Goal: Task Accomplishment & Management: Manage account settings

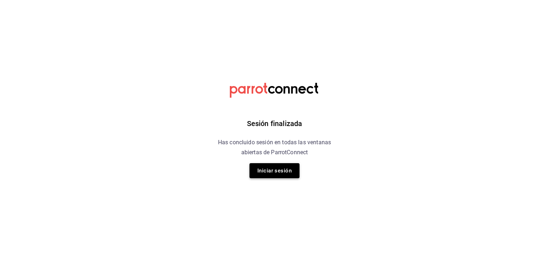
click at [264, 171] on button "Iniciar sesión" at bounding box center [275, 170] width 50 height 15
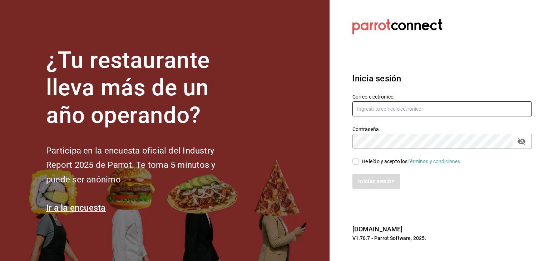
click at [426, 112] on input "text" at bounding box center [443, 109] width 180 height 15
type input "[EMAIL_ADDRESS][DOMAIN_NAME]"
click at [516, 136] on button "passwordField" at bounding box center [522, 142] width 12 height 12
click at [353, 158] on input "He leído y acepto los Términos y condiciones." at bounding box center [356, 161] width 6 height 6
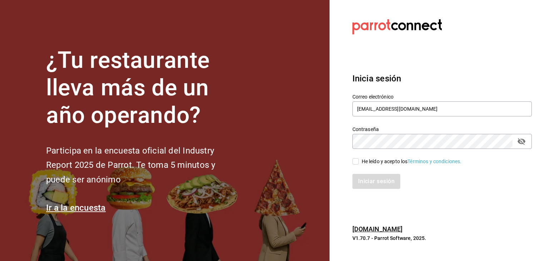
checkbox input "true"
click at [373, 181] on button "Iniciar sesión" at bounding box center [377, 181] width 49 height 15
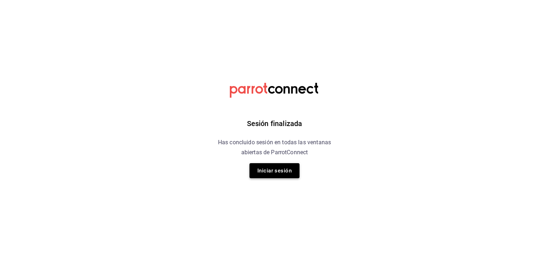
click at [272, 166] on button "Iniciar sesión" at bounding box center [275, 170] width 50 height 15
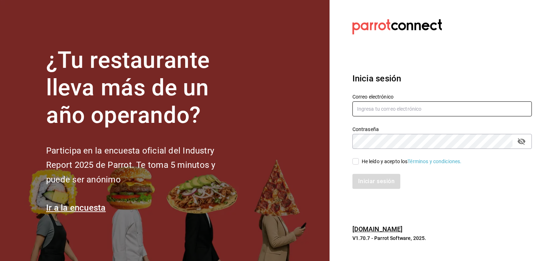
click at [415, 114] on input "text" at bounding box center [443, 109] width 180 height 15
type input "[EMAIL_ADDRESS][DOMAIN_NAME]"
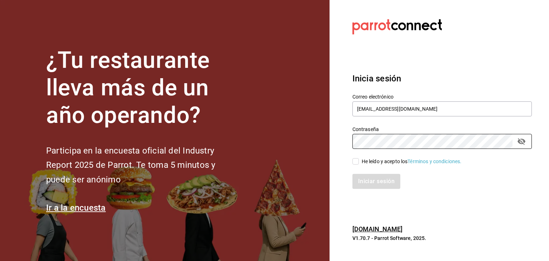
click at [349, 162] on div "He leído y acepto los Términos y condiciones." at bounding box center [438, 157] width 188 height 16
click at [356, 162] on input "He leído y acepto los Términos y condiciones." at bounding box center [356, 161] width 6 height 6
checkbox input "true"
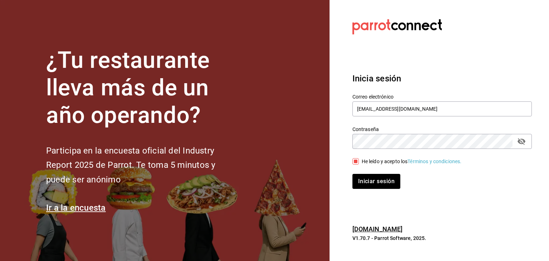
click at [376, 190] on div "Inicia sesión Correo electrónico jofell@outlook.com Contraseña Contraseña He le…" at bounding box center [443, 131] width 180 height 134
click at [369, 181] on button "Iniciar sesión" at bounding box center [377, 181] width 49 height 15
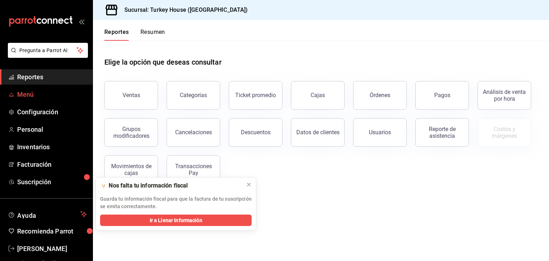
click at [28, 96] on span "Menú" at bounding box center [52, 95] width 70 height 10
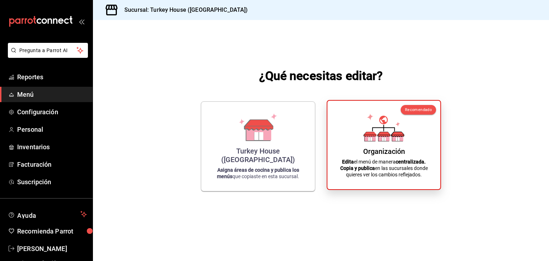
click at [387, 143] on div "Organización Edita el menú de manera centralizada. Copia y publica en las sucur…" at bounding box center [384, 145] width 96 height 77
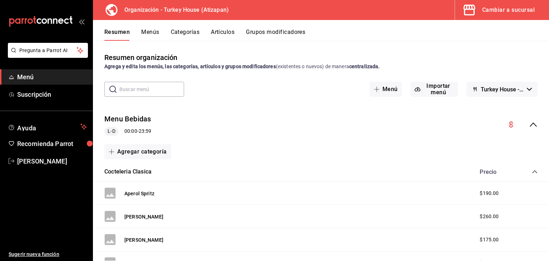
click at [152, 33] on button "Menús" at bounding box center [150, 35] width 18 height 12
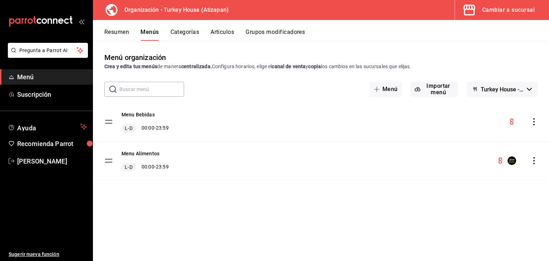
click at [500, 8] on div "Cambiar a sucursal" at bounding box center [509, 10] width 53 height 10
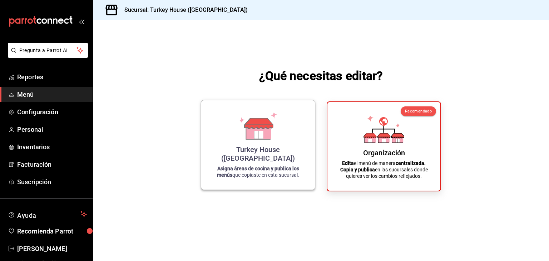
click at [272, 129] on icon at bounding box center [259, 123] width 28 height 10
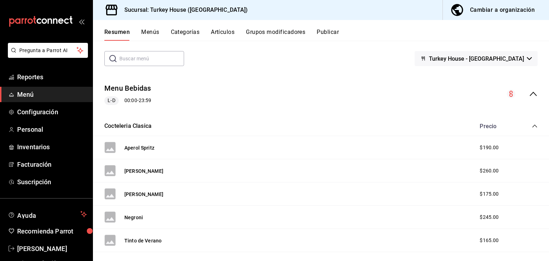
scroll to position [41, 0]
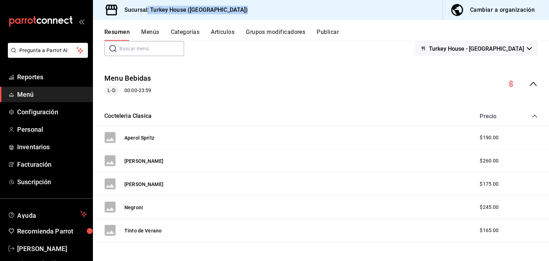
drag, startPoint x: 272, startPoint y: 135, endPoint x: 143, endPoint y: 3, distance: 185.2
click at [143, 41] on div "Resumen sucursal Si activas ‘Editar artículo por menú’, podrás personalizar los…" at bounding box center [321, 151] width 456 height 220
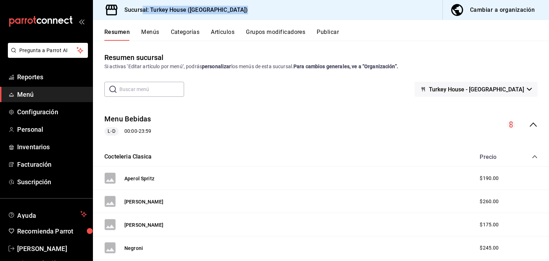
click at [151, 33] on button "Menús" at bounding box center [150, 35] width 18 height 12
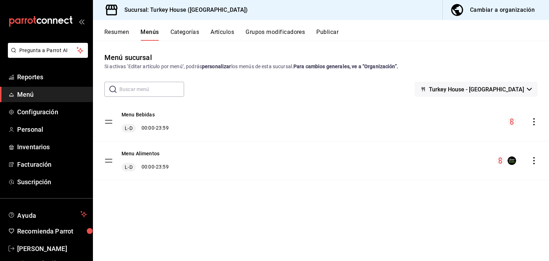
click at [126, 32] on button "Resumen" at bounding box center [116, 35] width 25 height 12
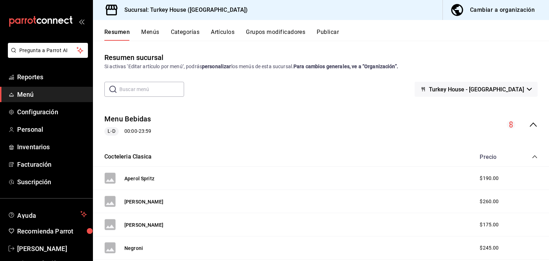
click at [150, 31] on button "Menús" at bounding box center [150, 35] width 18 height 12
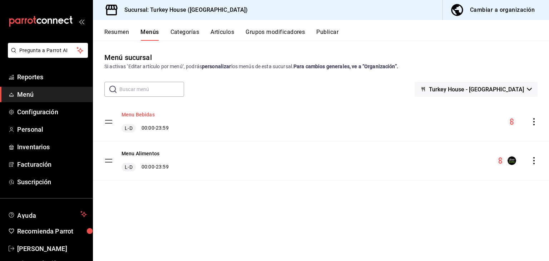
click at [148, 116] on button "Menu Bebidas" at bounding box center [138, 114] width 33 height 7
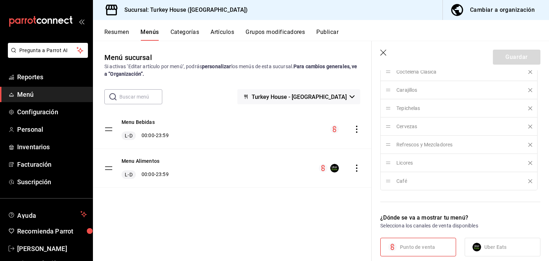
scroll to position [283, 0]
click at [183, 32] on button "Categorías" at bounding box center [185, 35] width 29 height 12
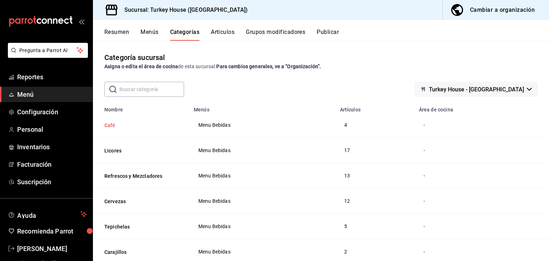
click at [115, 127] on button "Café" at bounding box center [140, 125] width 72 height 7
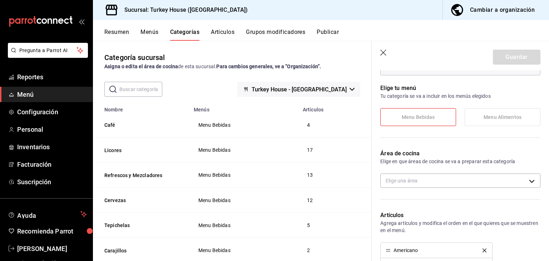
scroll to position [104, 0]
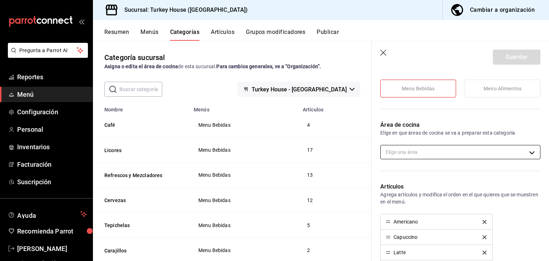
click at [440, 152] on body "Pregunta a Parrot AI Reportes Menú Configuración Personal Inventarios Facturaci…" at bounding box center [274, 130] width 549 height 261
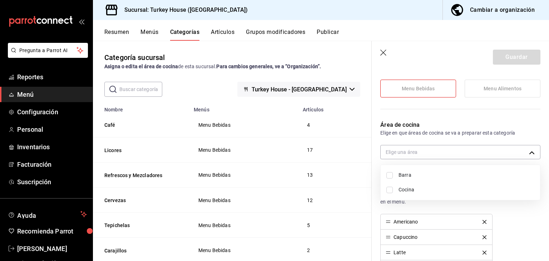
click at [393, 176] on input "checkbox" at bounding box center [390, 175] width 6 height 6
checkbox input "true"
type input "3d1ffd91-8634-4120-a7c1-5a29aba46c04"
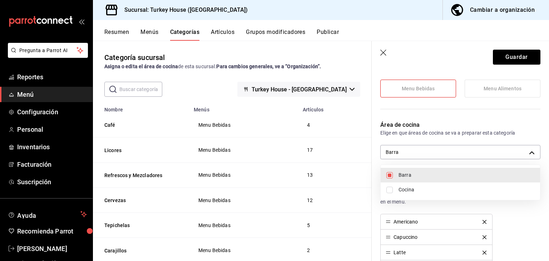
click at [519, 62] on div at bounding box center [274, 130] width 549 height 261
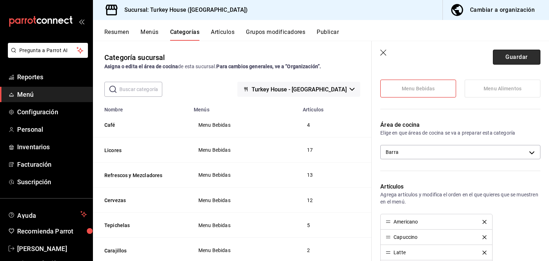
click at [513, 57] on button "Guardar" at bounding box center [517, 57] width 48 height 15
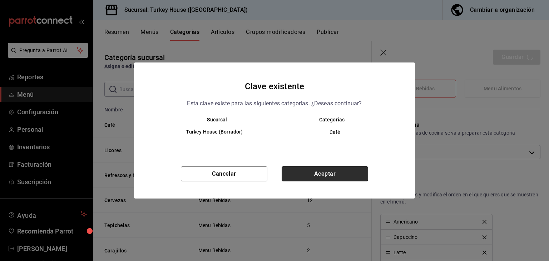
click at [334, 176] on button "Aceptar" at bounding box center [325, 174] width 87 height 15
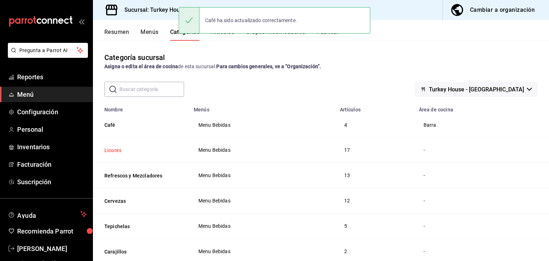
click at [108, 153] on button "Licores" at bounding box center [140, 150] width 72 height 7
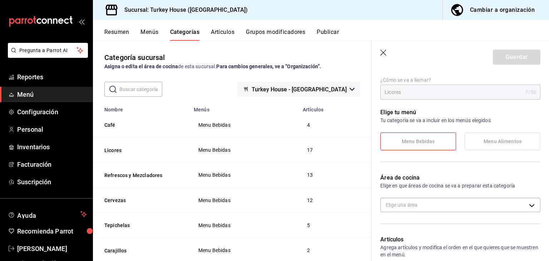
scroll to position [52, 0]
click at [438, 206] on body "Pregunta a Parrot AI Reportes Menú Configuración Personal Inventarios Facturaci…" at bounding box center [274, 130] width 549 height 261
click at [400, 230] on span "Barra" at bounding box center [467, 228] width 136 height 8
type input "3d1ffd91-8634-4120-a7c1-5a29aba46c04"
checkbox input "true"
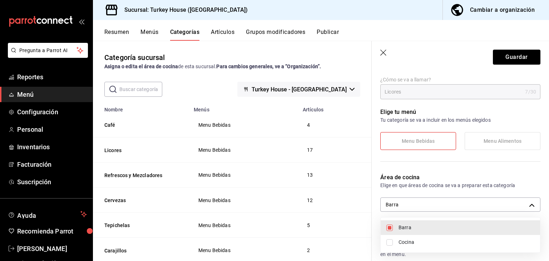
click at [511, 56] on div at bounding box center [274, 130] width 549 height 261
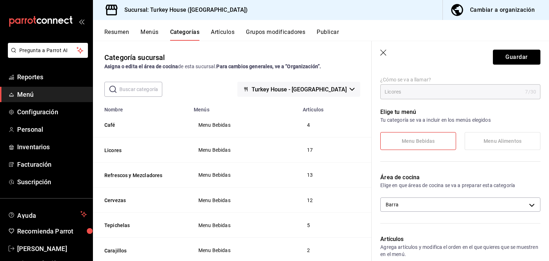
click at [511, 56] on button "Guardar" at bounding box center [517, 57] width 48 height 15
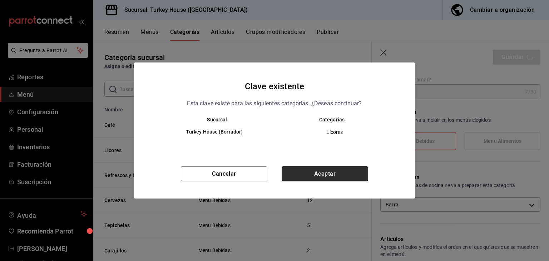
click at [331, 177] on button "Aceptar" at bounding box center [325, 174] width 87 height 15
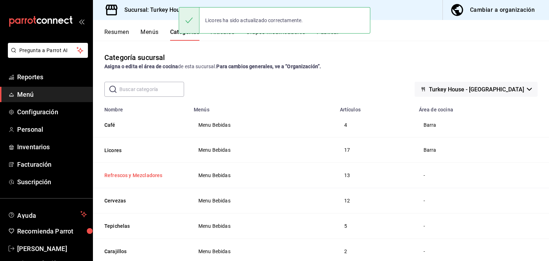
click at [153, 178] on button "Refrescos y Mezcladores" at bounding box center [140, 175] width 72 height 7
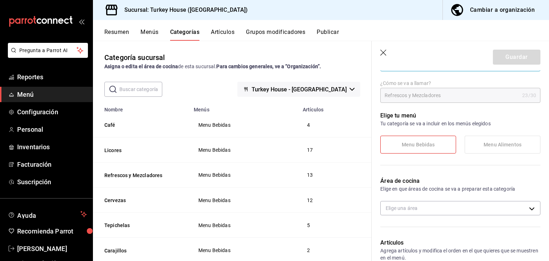
scroll to position [49, 0]
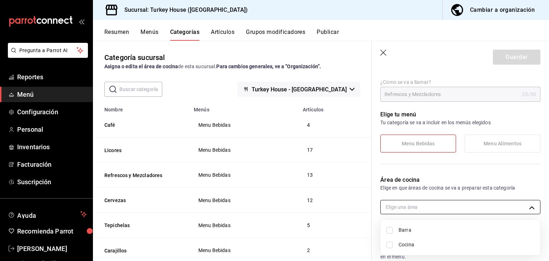
click at [412, 207] on body "Pregunta a Parrot AI Reportes Menú Configuración Personal Inventarios Facturaci…" at bounding box center [274, 130] width 549 height 261
click at [396, 233] on li "Barra" at bounding box center [461, 230] width 160 height 15
type input "3d1ffd91-8634-4120-a7c1-5a29aba46c04"
checkbox input "true"
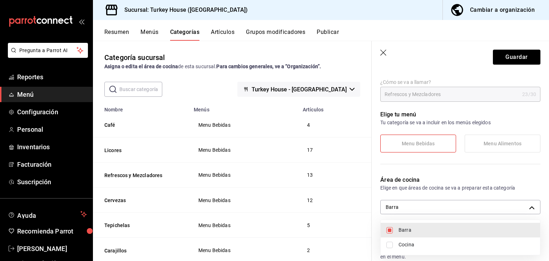
click at [512, 72] on div at bounding box center [274, 130] width 549 height 261
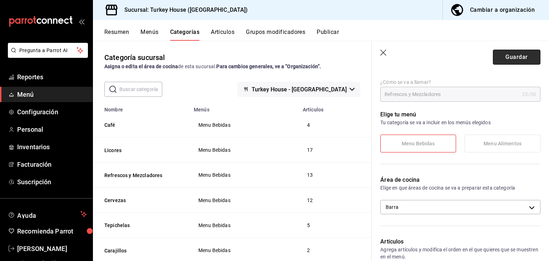
click at [519, 55] on button "Guardar" at bounding box center [517, 57] width 48 height 15
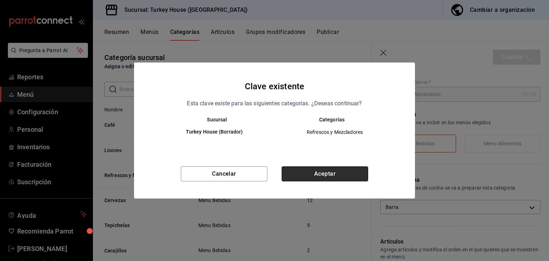
click at [327, 181] on button "Aceptar" at bounding box center [325, 174] width 87 height 15
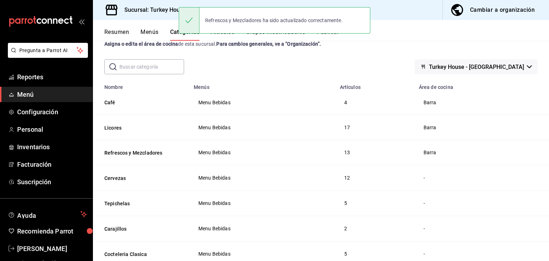
scroll to position [23, 0]
click at [123, 177] on button "Cervezas" at bounding box center [140, 177] width 72 height 7
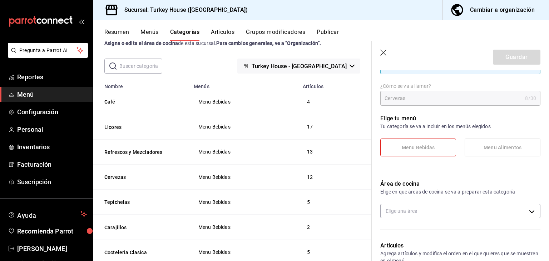
scroll to position [46, 0]
click at [405, 213] on body "Pregunta a Parrot AI Reportes Menú Configuración Personal Inventarios Facturaci…" at bounding box center [274, 130] width 549 height 261
click at [401, 235] on span "Barra" at bounding box center [467, 234] width 136 height 8
type input "3d1ffd91-8634-4120-a7c1-5a29aba46c04"
checkbox input "true"
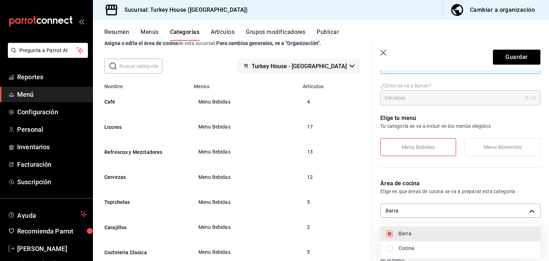
click at [510, 84] on div at bounding box center [274, 130] width 549 height 261
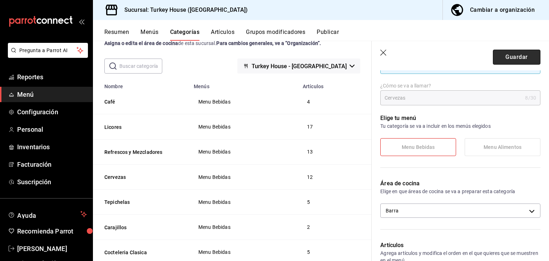
click at [522, 56] on button "Guardar" at bounding box center [517, 57] width 48 height 15
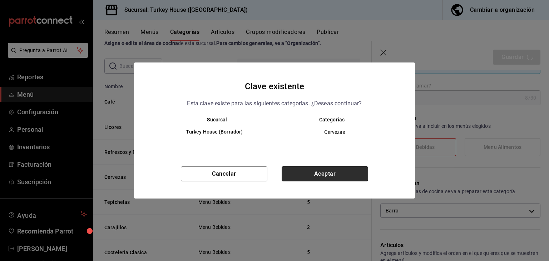
click at [320, 173] on button "Aceptar" at bounding box center [325, 174] width 87 height 15
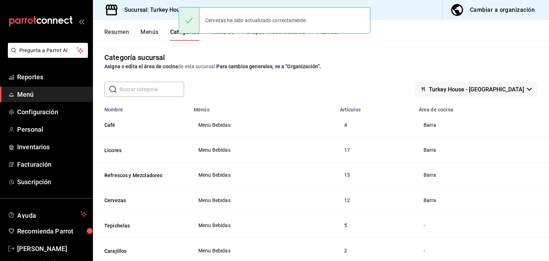
scroll to position [51, 0]
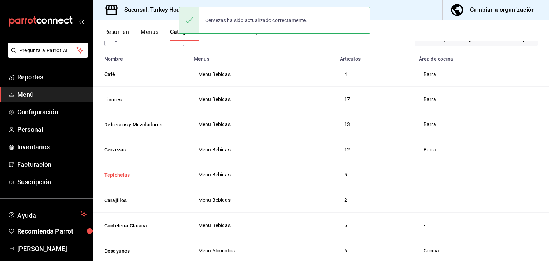
click at [119, 176] on button "Tepichelas" at bounding box center [140, 175] width 72 height 7
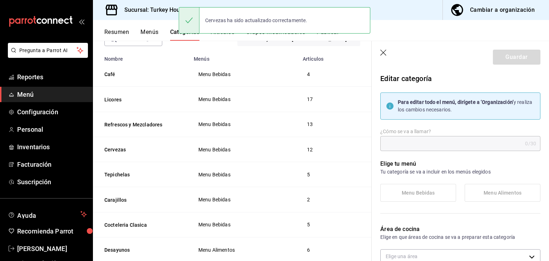
type input "Tepichelas"
type input "21757118679677"
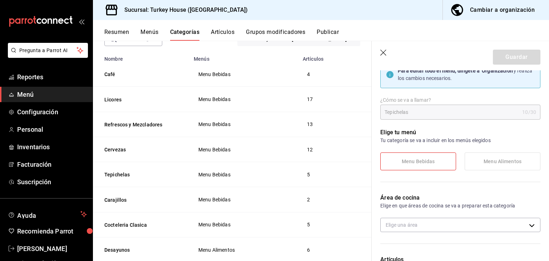
scroll to position [32, 0]
click at [422, 221] on body "Pregunta a Parrot AI Reportes Menú Configuración Personal Inventarios Facturaci…" at bounding box center [274, 130] width 549 height 261
click at [401, 235] on span "Barra" at bounding box center [467, 236] width 136 height 8
type input "3d1ffd91-8634-4120-a7c1-5a29aba46c04"
checkbox input "true"
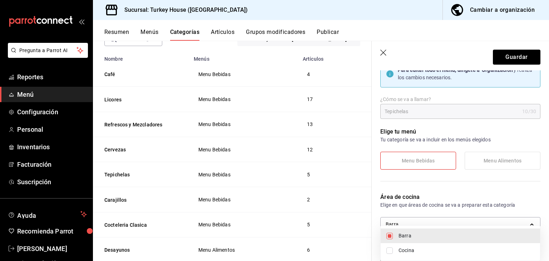
click at [494, 96] on div at bounding box center [274, 130] width 549 height 261
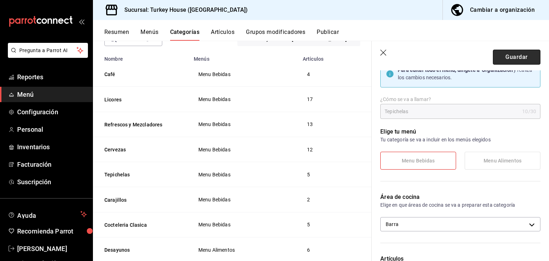
click at [522, 55] on button "Guardar" at bounding box center [517, 57] width 48 height 15
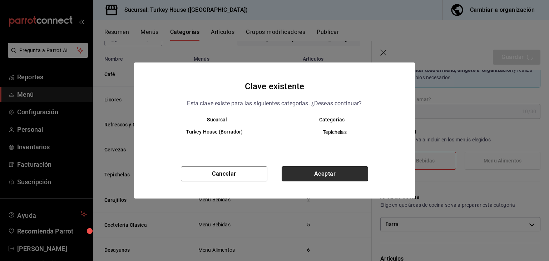
click at [328, 169] on button "Aceptar" at bounding box center [325, 174] width 87 height 15
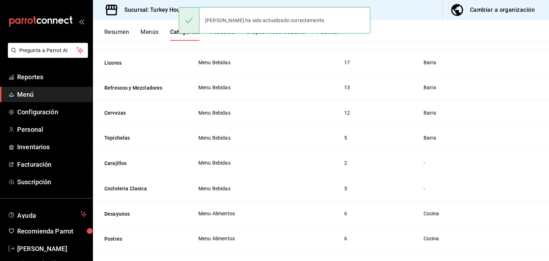
scroll to position [89, 0]
click at [119, 164] on button "Carajillos" at bounding box center [140, 162] width 72 height 7
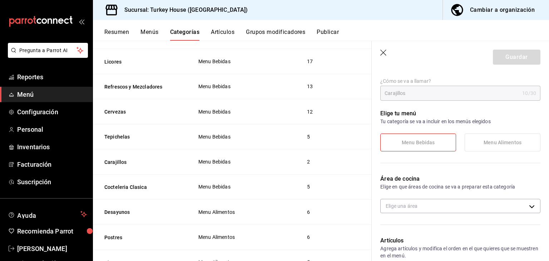
scroll to position [51, 0]
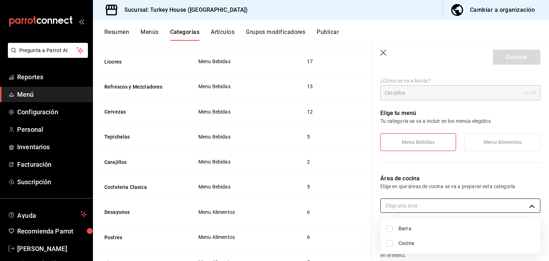
click at [422, 209] on body "Pregunta a Parrot AI Reportes Menú Configuración Personal Inventarios Facturaci…" at bounding box center [274, 130] width 549 height 261
click at [392, 230] on input "checkbox" at bounding box center [390, 229] width 6 height 6
checkbox input "true"
type input "3d1ffd91-8634-4120-a7c1-5a29aba46c04"
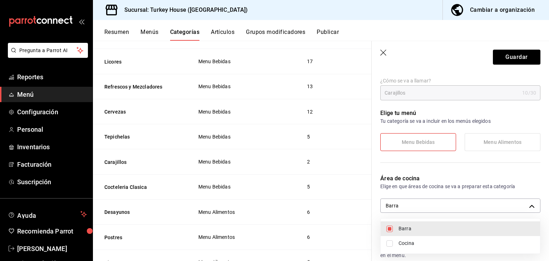
click at [452, 59] on div at bounding box center [274, 130] width 549 height 261
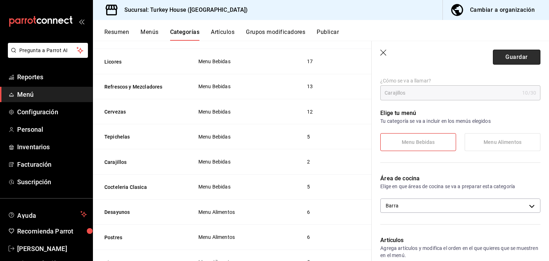
click at [510, 57] on button "Guardar" at bounding box center [517, 57] width 48 height 15
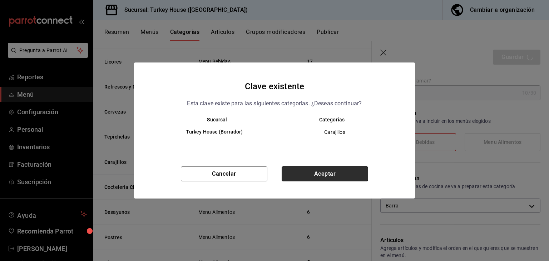
click at [327, 177] on button "Aceptar" at bounding box center [325, 174] width 87 height 15
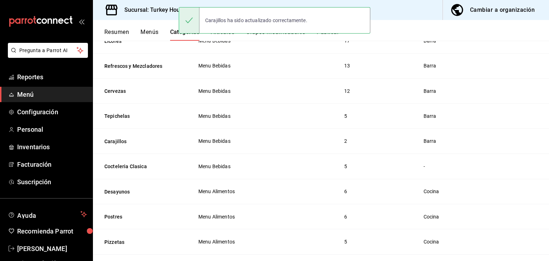
scroll to position [111, 0]
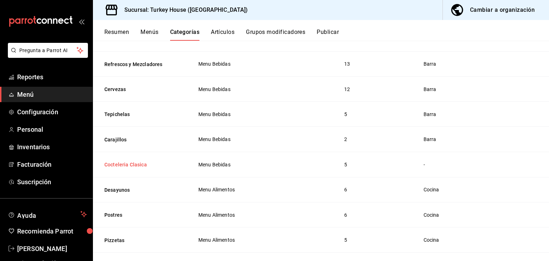
click at [139, 164] on button "Cocteleria Clasica" at bounding box center [140, 164] width 72 height 7
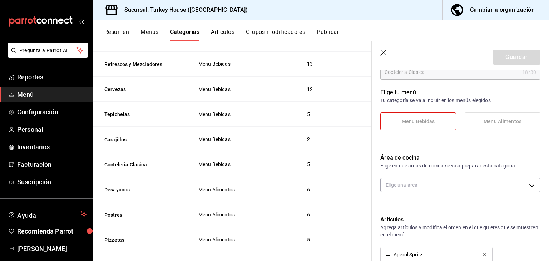
scroll to position [72, 0]
click at [426, 184] on body "Pregunta a Parrot AI Reportes Menú Configuración Personal Inventarios Facturaci…" at bounding box center [274, 130] width 549 height 261
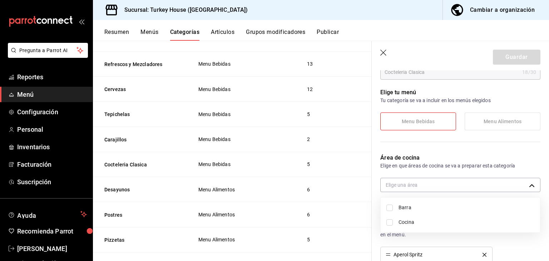
click at [401, 205] on span "Barra" at bounding box center [467, 208] width 136 height 8
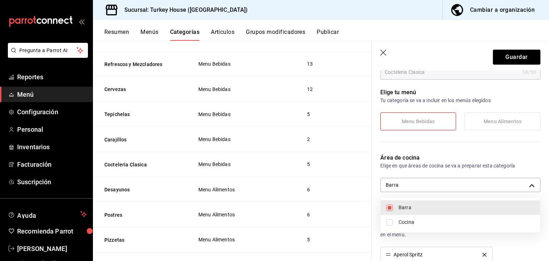
type input "3d1ffd91-8634-4120-a7c1-5a29aba46c04"
checkbox input "true"
click at [462, 57] on div at bounding box center [274, 130] width 549 height 261
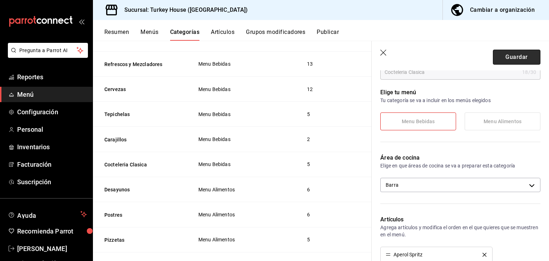
click at [513, 57] on button "Guardar" at bounding box center [517, 57] width 48 height 15
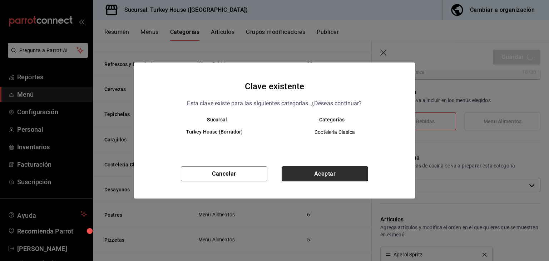
click at [329, 176] on button "Aceptar" at bounding box center [325, 174] width 87 height 15
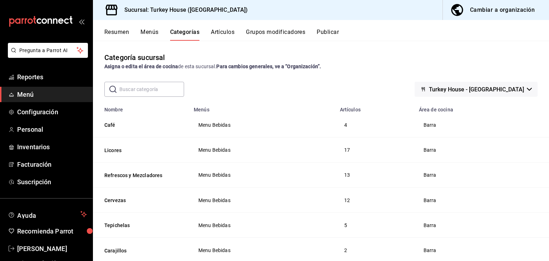
scroll to position [34, 0]
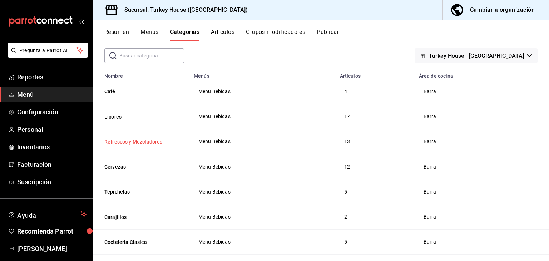
click at [133, 142] on button "Refrescos y Mezcladores" at bounding box center [140, 141] width 72 height 7
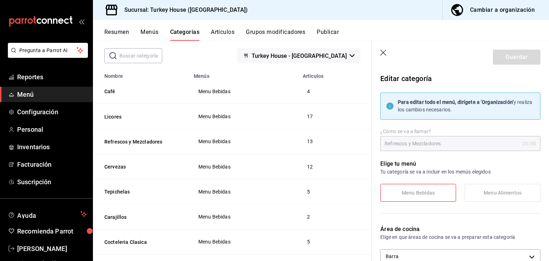
click at [149, 29] on button "Menús" at bounding box center [150, 35] width 18 height 12
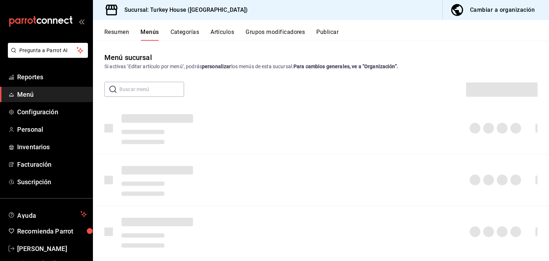
click at [222, 29] on button "Artículos" at bounding box center [223, 35] width 24 height 12
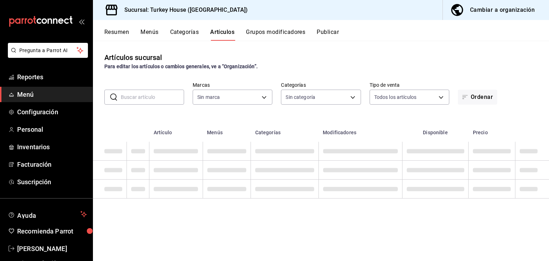
type input "4cd2900b-abb1-44d6-afd9-a2477c4f6176"
type input "9d80086a-c7b2-4dc3-92fb-5bd2b96f9e41,45bb1829-60c0-48fa-8d73-ff8795fbad65,f62df…"
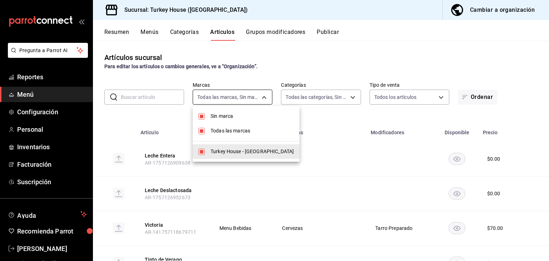
click at [250, 98] on body "Pregunta a Parrot AI Reportes Menú Configuración Personal Inventarios Facturaci…" at bounding box center [274, 130] width 549 height 261
click at [329, 73] on div at bounding box center [274, 130] width 549 height 261
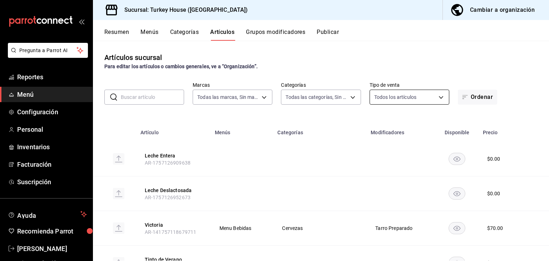
click at [390, 97] on body "Pregunta a Parrot AI Reportes Menú Configuración Personal Inventarios Facturaci…" at bounding box center [274, 130] width 549 height 261
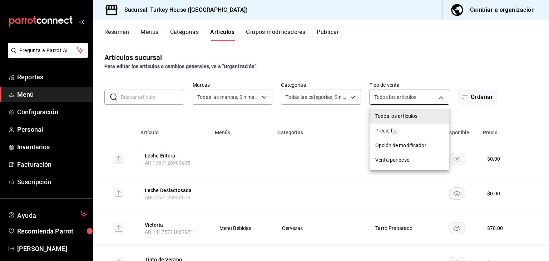
click at [390, 97] on div at bounding box center [274, 130] width 549 height 261
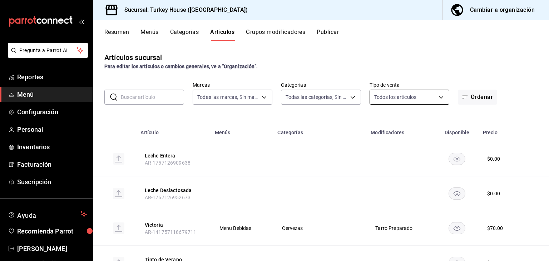
click at [390, 97] on body "Pregunta a Parrot AI Reportes Menú Configuración Personal Inventarios Facturaci…" at bounding box center [274, 130] width 549 height 261
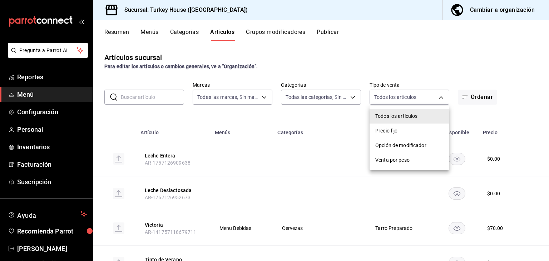
click at [396, 61] on div at bounding box center [274, 130] width 549 height 261
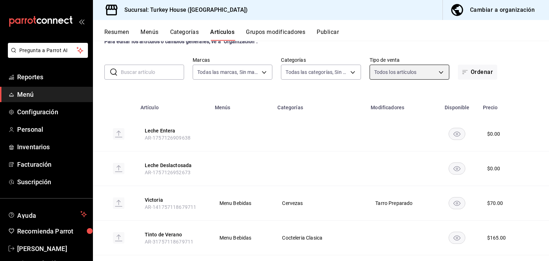
scroll to position [24, 0]
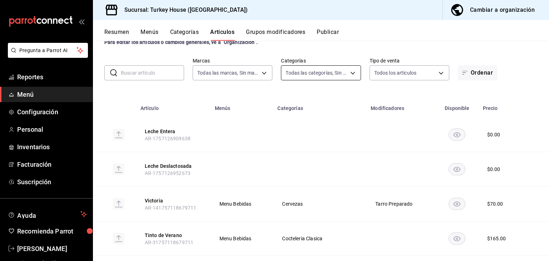
click at [353, 77] on body "Pregunta a Parrot AI Reportes Menú Configuración Personal Inventarios Facturaci…" at bounding box center [274, 130] width 549 height 261
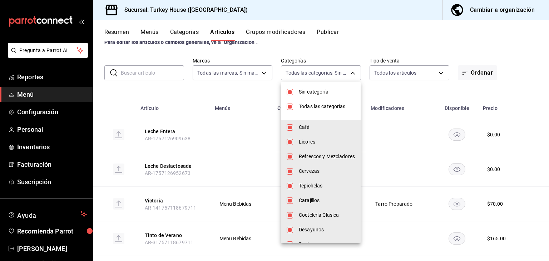
click at [288, 105] on input "checkbox" at bounding box center [290, 107] width 6 height 6
checkbox input "false"
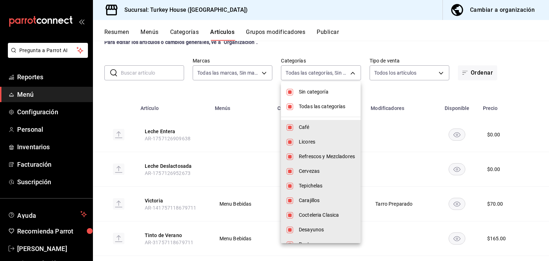
checkbox input "false"
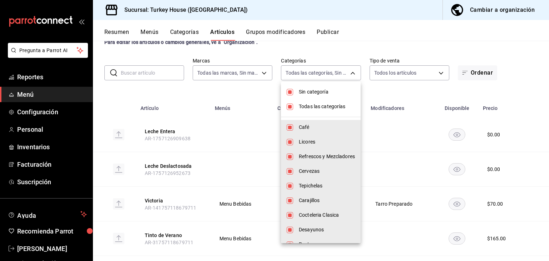
checkbox input "false"
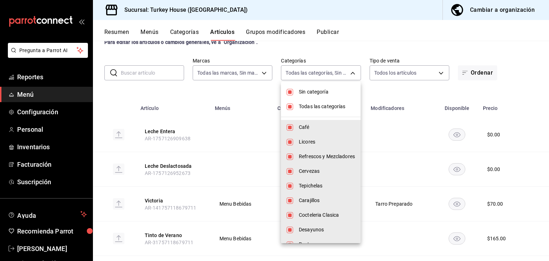
checkbox input "false"
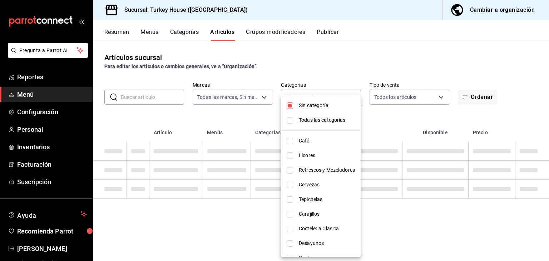
scroll to position [0, 0]
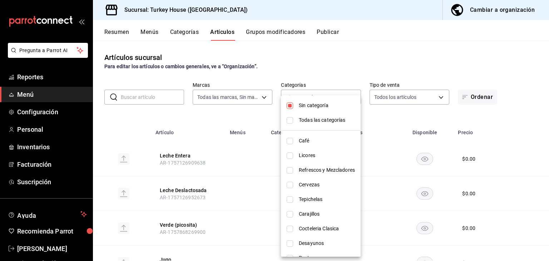
click at [288, 105] on input "checkbox" at bounding box center [290, 106] width 6 height 6
checkbox input "false"
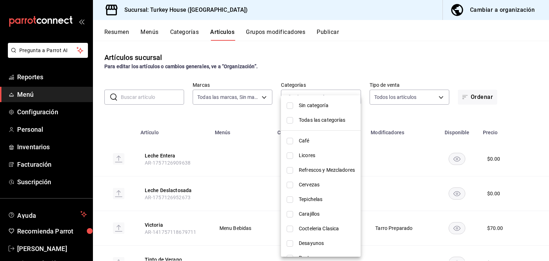
scroll to position [44, 0]
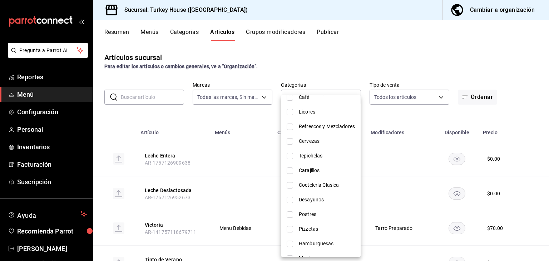
click at [292, 98] on input "checkbox" at bounding box center [290, 97] width 6 height 6
checkbox input "true"
type input "9d80086a-c7b2-4dc3-92fb-5bd2b96f9e41"
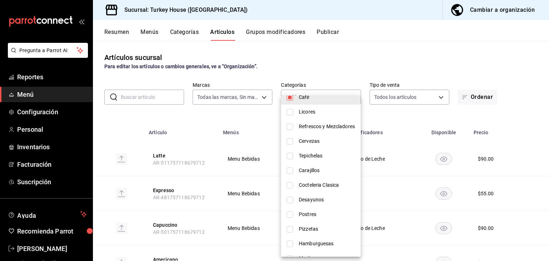
click at [291, 112] on input "checkbox" at bounding box center [290, 112] width 6 height 6
checkbox input "true"
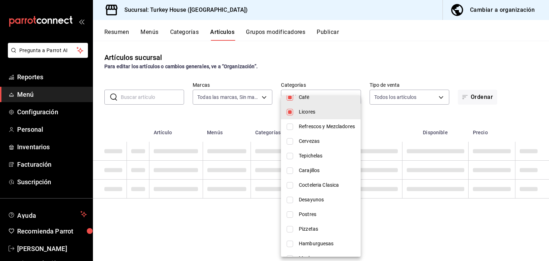
type input "9d80086a-c7b2-4dc3-92fb-5bd2b96f9e41,45bb1829-60c0-48fa-8d73-ff8795fbad65"
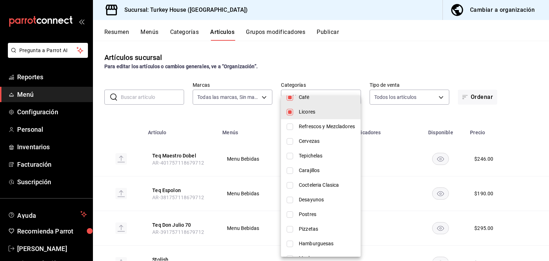
click at [289, 112] on input "checkbox" at bounding box center [290, 112] width 6 height 6
checkbox input "false"
type input "9d80086a-c7b2-4dc3-92fb-5bd2b96f9e41"
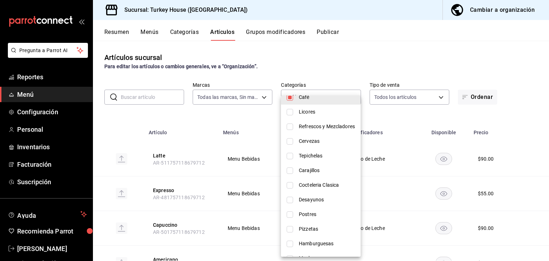
click at [291, 100] on input "checkbox" at bounding box center [290, 97] width 6 height 6
checkbox input "false"
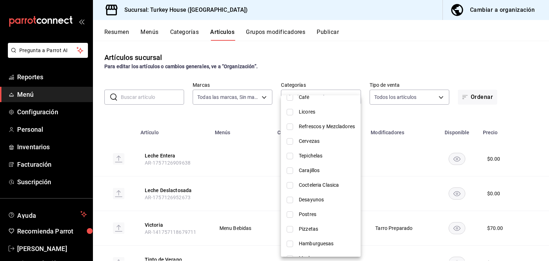
click at [292, 126] on input "checkbox" at bounding box center [290, 127] width 6 height 6
checkbox input "true"
type input "f62df9a5-9c87-4ee6-9f78-02fee5406edd"
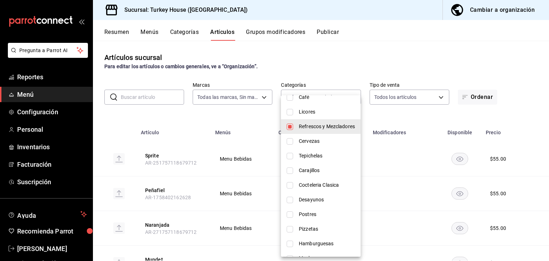
click at [380, 38] on div at bounding box center [274, 130] width 549 height 261
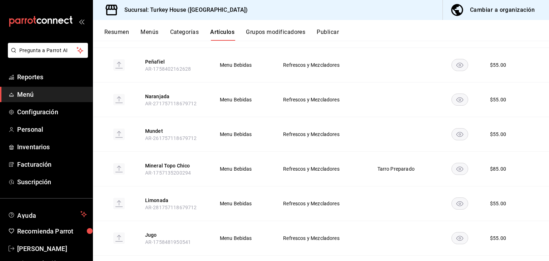
scroll to position [0, 0]
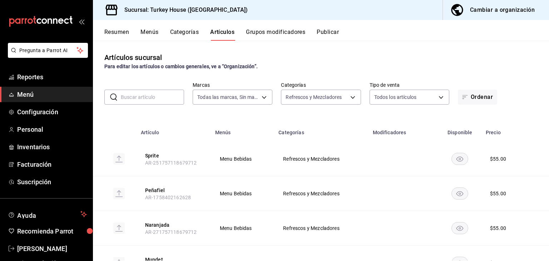
click at [121, 31] on button "Resumen" at bounding box center [116, 35] width 25 height 12
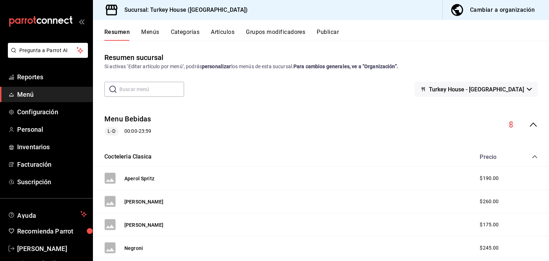
click at [148, 29] on button "Menús" at bounding box center [150, 35] width 18 height 12
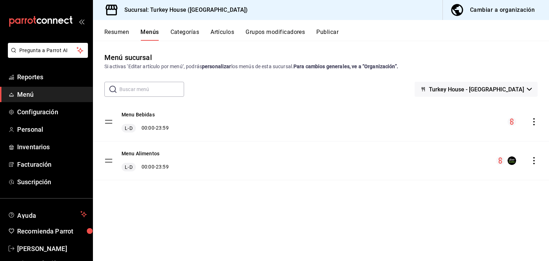
click at [536, 124] on icon "actions" at bounding box center [534, 121] width 7 height 7
click at [335, 30] on div at bounding box center [274, 130] width 549 height 261
click at [328, 31] on button "Publicar" at bounding box center [328, 35] width 22 height 12
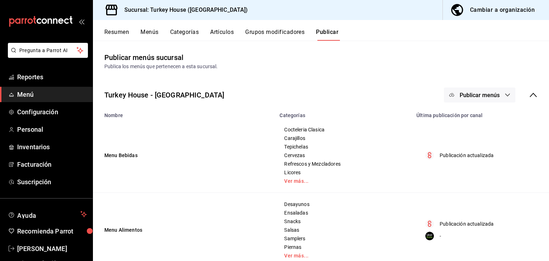
click at [513, 94] on button "Publicar menús" at bounding box center [480, 95] width 72 height 15
click at [484, 120] on span "Punto de venta" at bounding box center [490, 119] width 34 height 8
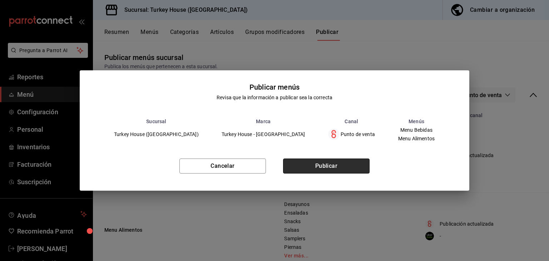
click at [332, 163] on button "Publicar" at bounding box center [326, 166] width 87 height 15
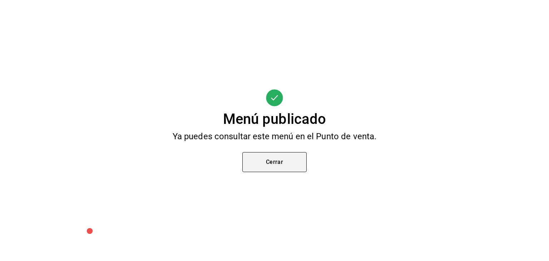
click at [271, 158] on button "Cerrar" at bounding box center [275, 162] width 64 height 20
